Goal: Find specific page/section: Find specific page/section

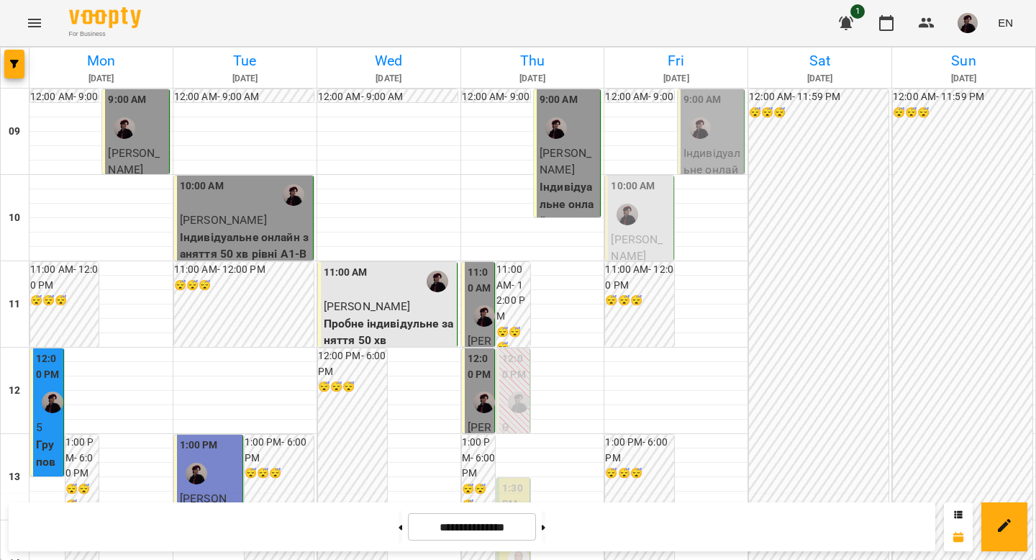
click at [715, 153] on p "Індивідуальне онлайн заняття 50 хв рівні А1-В1 - [PERSON_NAME]" at bounding box center [713, 204] width 58 height 119
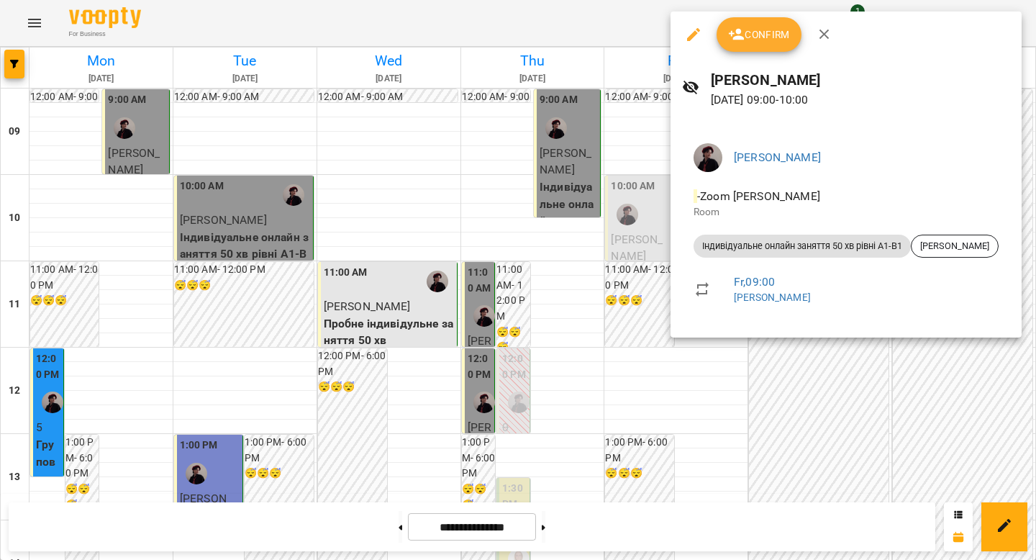
click at [843, 358] on div at bounding box center [518, 280] width 1036 height 560
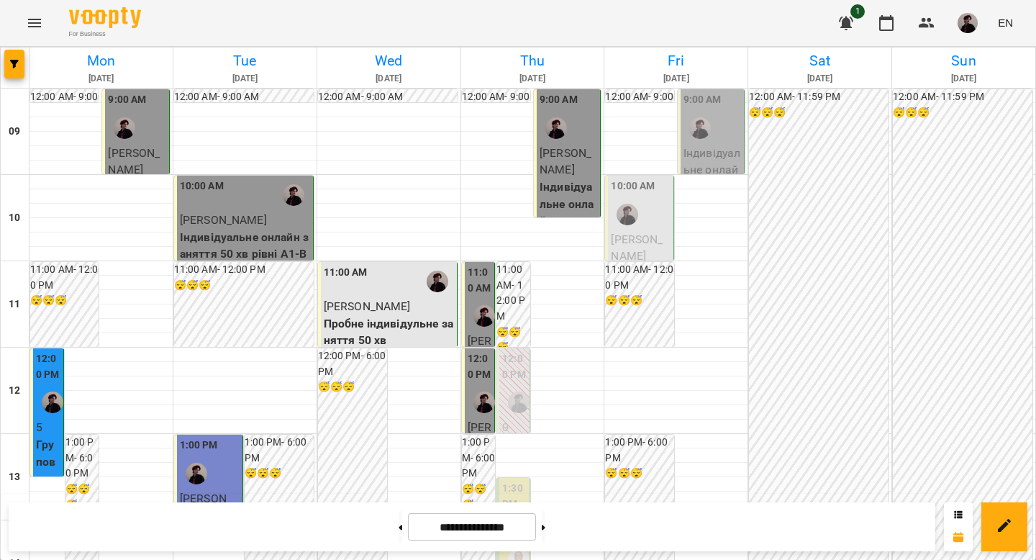
click at [638, 220] on div "10:00 AM" at bounding box center [640, 204] width 59 height 53
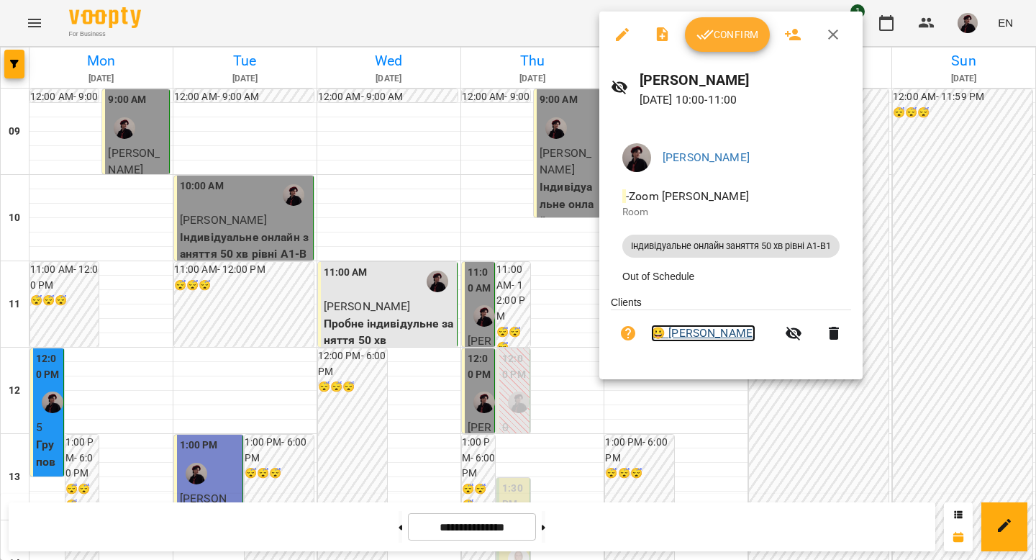
click at [692, 339] on link "😀 [PERSON_NAME]" at bounding box center [703, 333] width 104 height 17
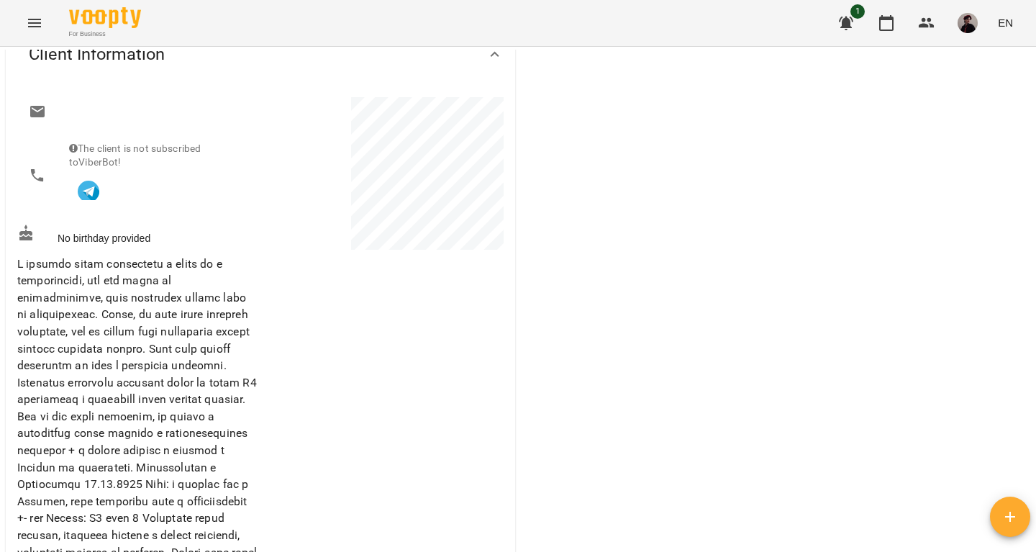
scroll to position [148, 0]
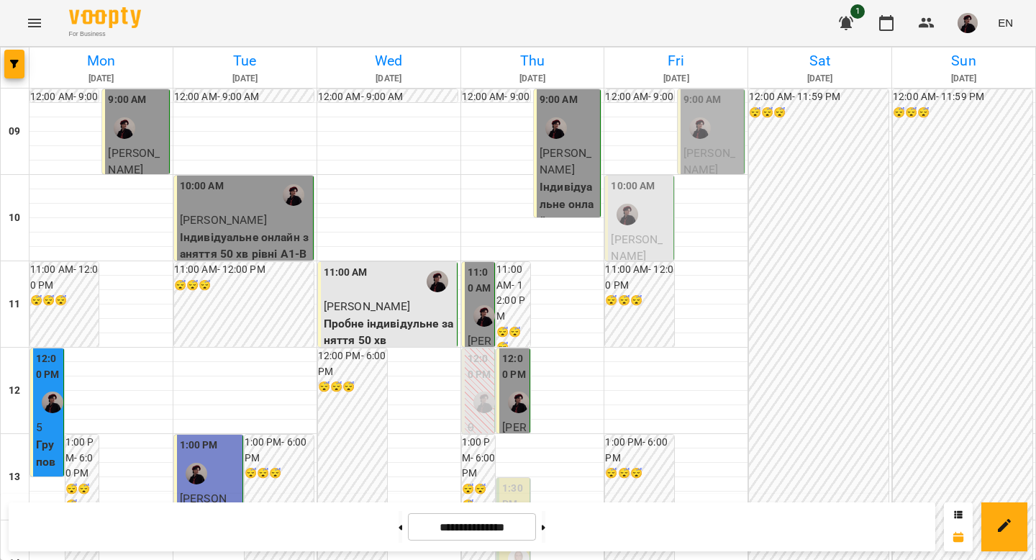
click at [704, 142] on div at bounding box center [700, 128] width 33 height 33
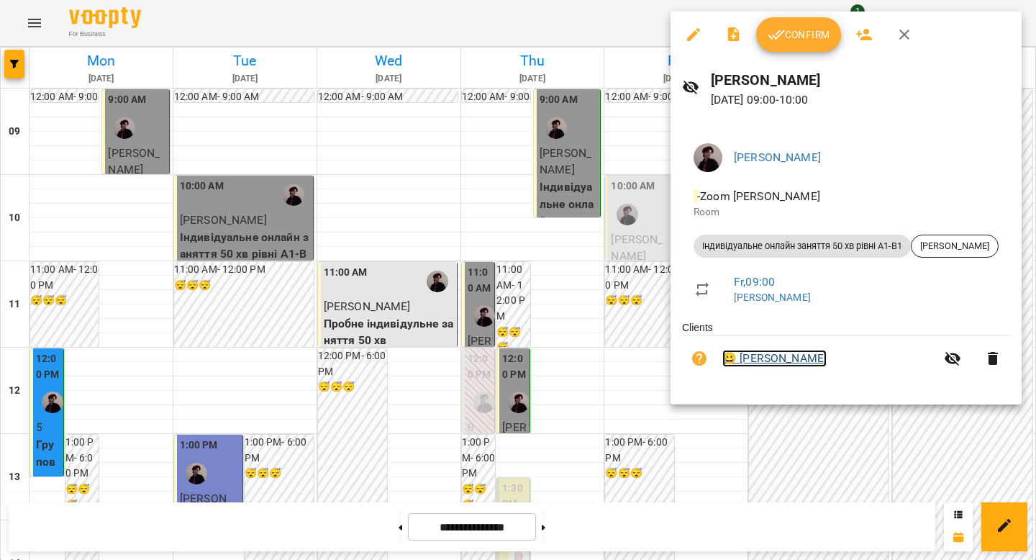
click at [771, 365] on link "😀 [PERSON_NAME]" at bounding box center [775, 358] width 104 height 17
